Goal: Task Accomplishment & Management: Manage account settings

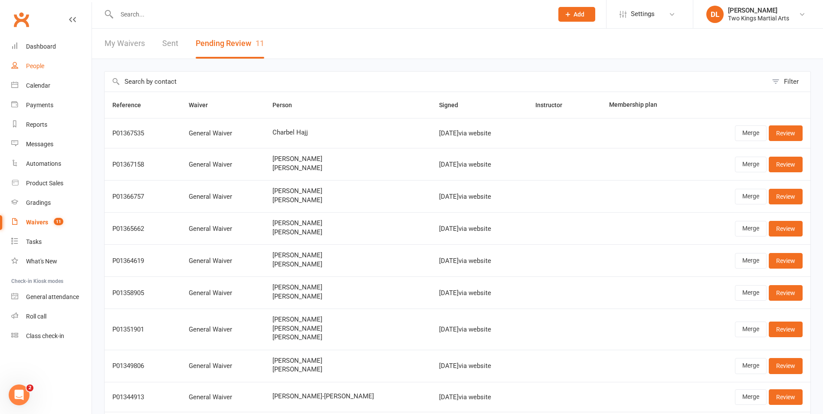
click at [35, 65] on div "People" at bounding box center [35, 65] width 18 height 7
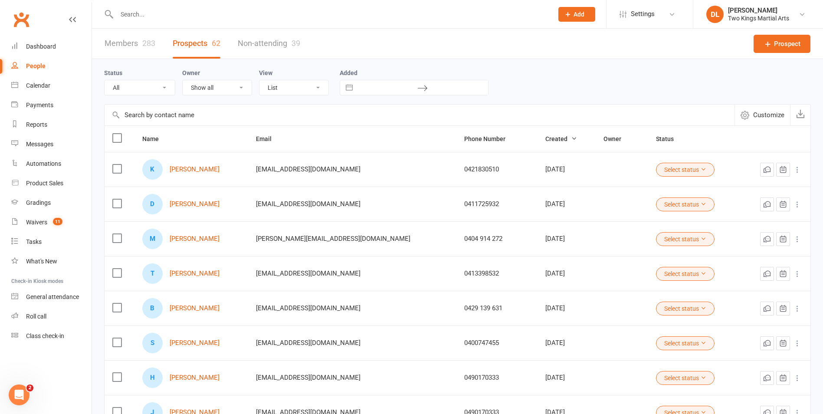
click at [137, 14] on input "text" at bounding box center [330, 14] width 433 height 12
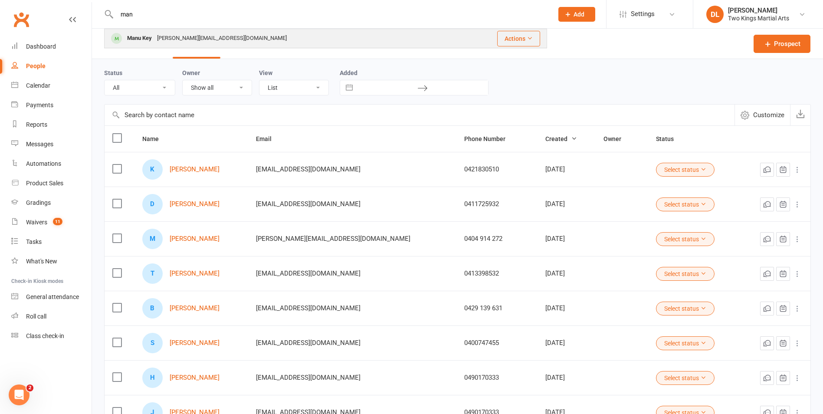
type input "man"
click at [153, 39] on div "Manu Key" at bounding box center [139, 38] width 30 height 13
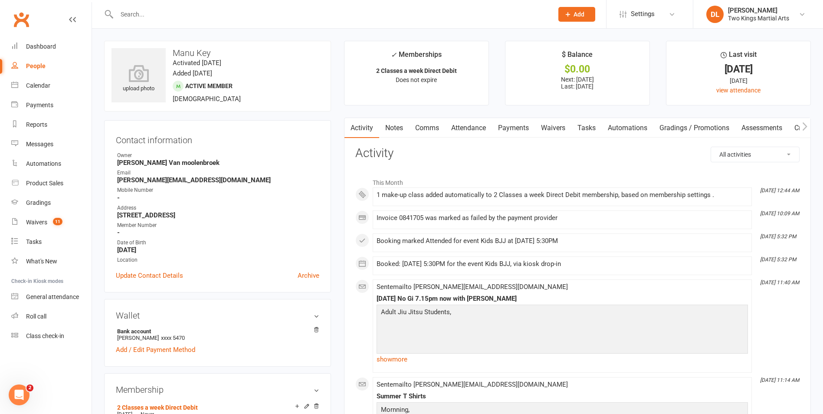
click at [515, 128] on link "Payments" at bounding box center [513, 128] width 43 height 20
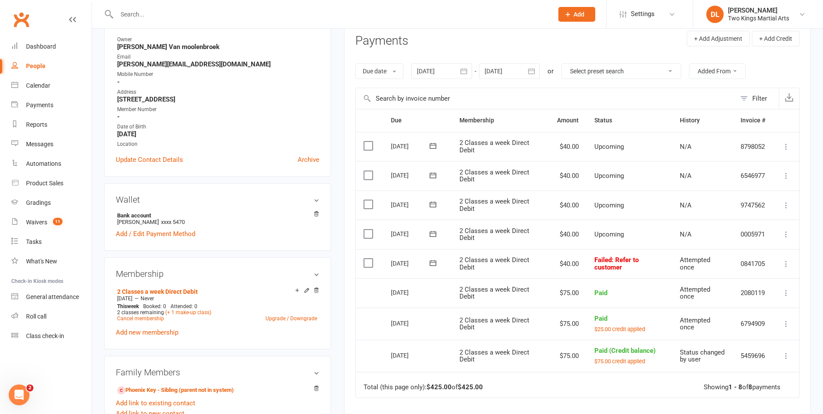
scroll to position [130, 0]
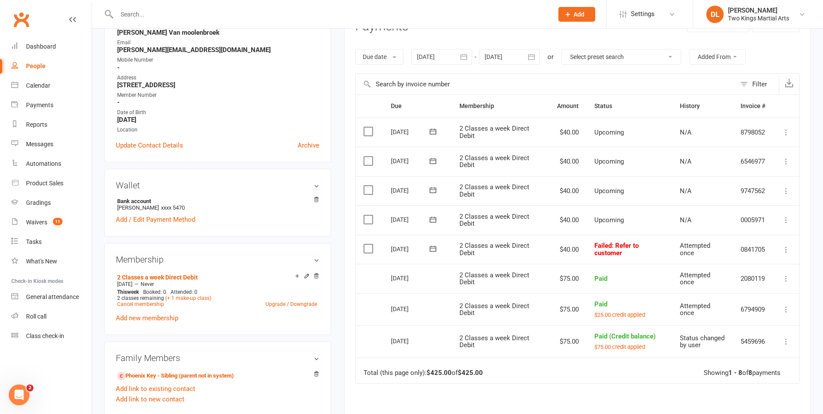
click at [784, 249] on icon at bounding box center [786, 249] width 9 height 9
click at [753, 282] on link "Mark as Paid (POS)" at bounding box center [748, 283] width 86 height 17
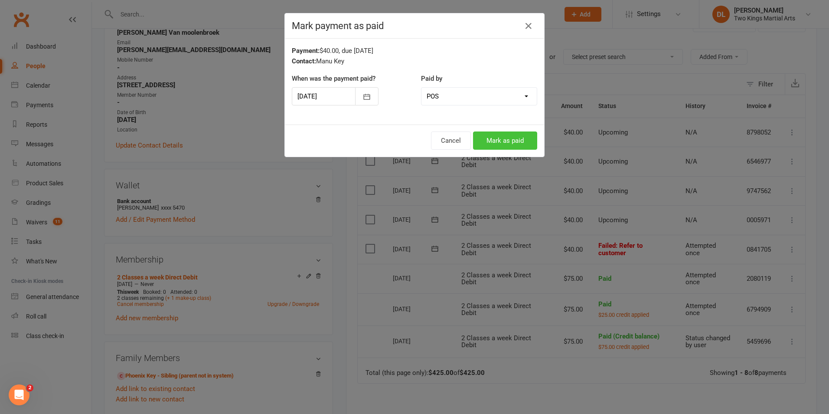
click at [505, 137] on button "Mark as paid" at bounding box center [505, 140] width 64 height 18
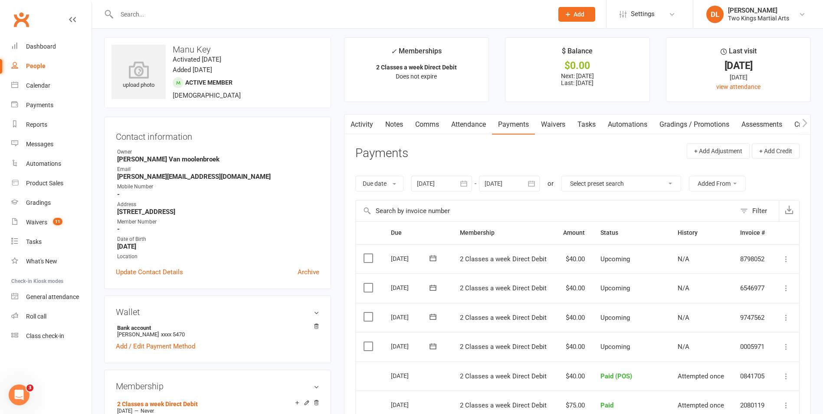
scroll to position [0, 0]
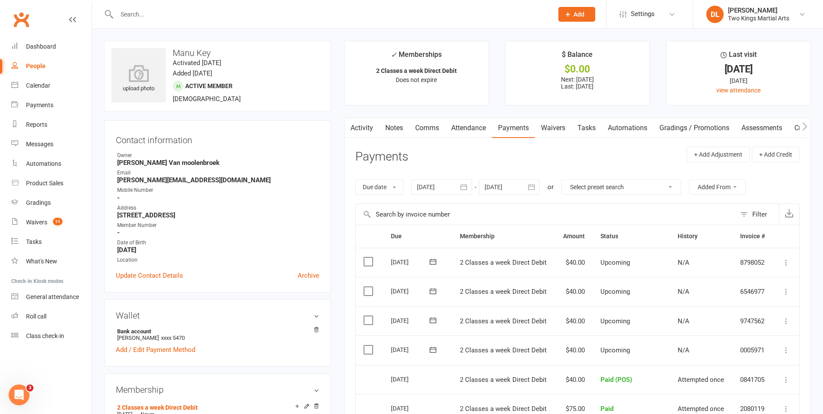
click at [34, 65] on div "People" at bounding box center [36, 65] width 20 height 7
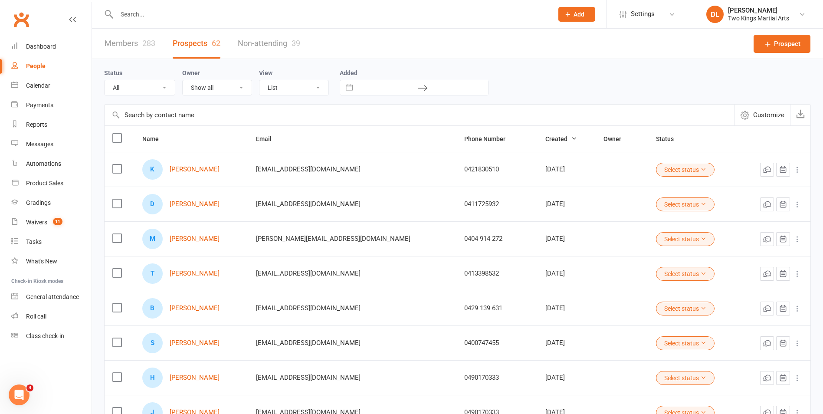
click at [133, 13] on input "text" at bounding box center [330, 14] width 433 height 12
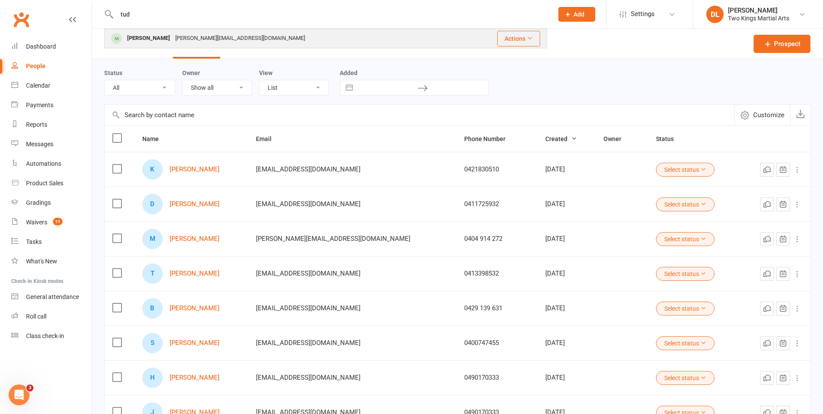
type input "tud"
click at [151, 41] on div "[PERSON_NAME]" at bounding box center [148, 38] width 48 height 13
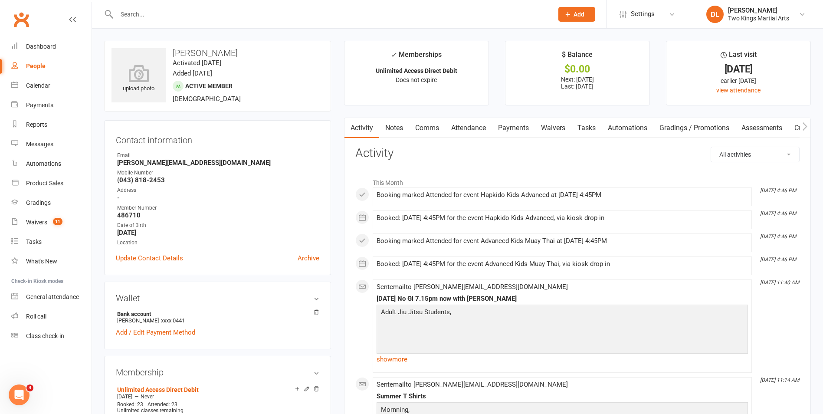
click at [32, 68] on div "People" at bounding box center [36, 65] width 20 height 7
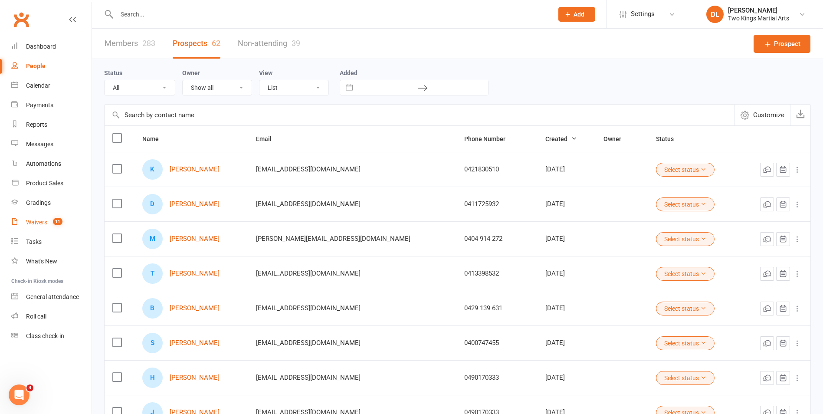
click at [39, 224] on div "Waivers" at bounding box center [36, 222] width 21 height 7
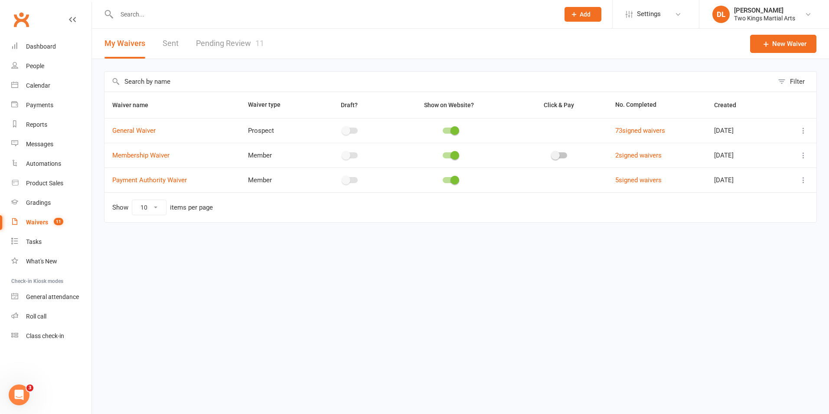
click at [233, 41] on link "Pending Review 11" at bounding box center [230, 44] width 68 height 30
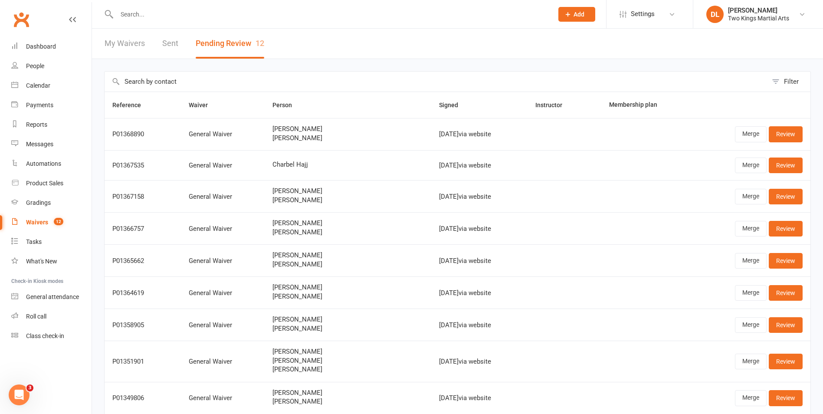
click at [30, 226] on link "Waivers 12" at bounding box center [51, 223] width 80 height 20
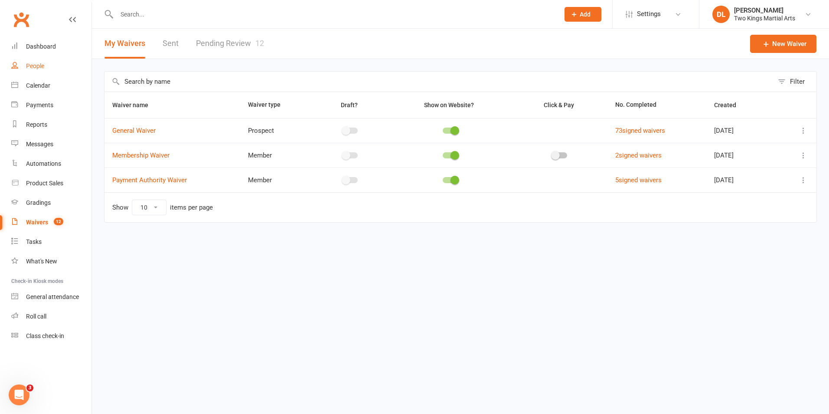
click at [39, 65] on div "People" at bounding box center [35, 65] width 18 height 7
